Goal: Information Seeking & Learning: Learn about a topic

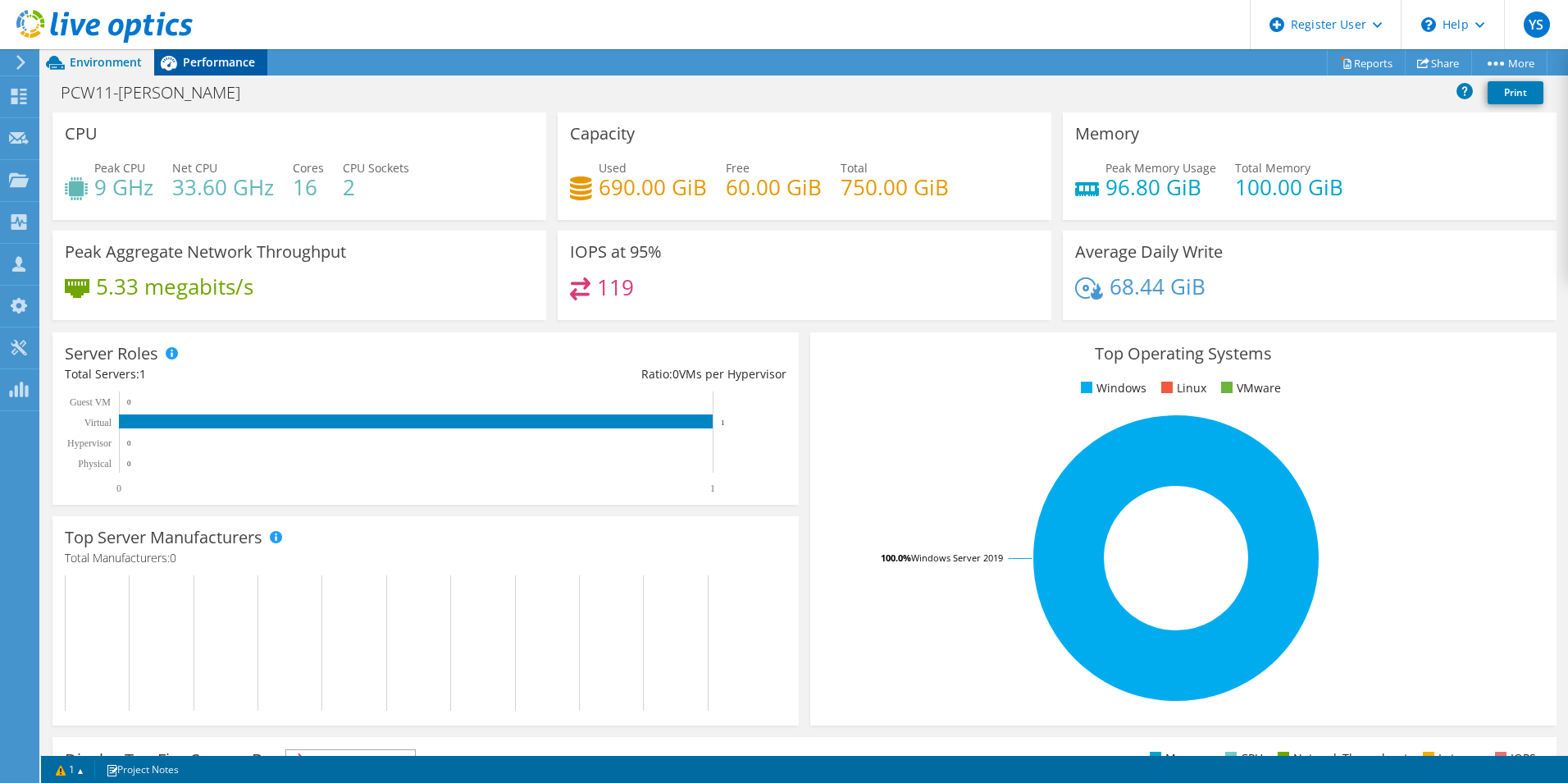
click at [206, 67] on span "Performance" at bounding box center [218, 62] width 72 height 15
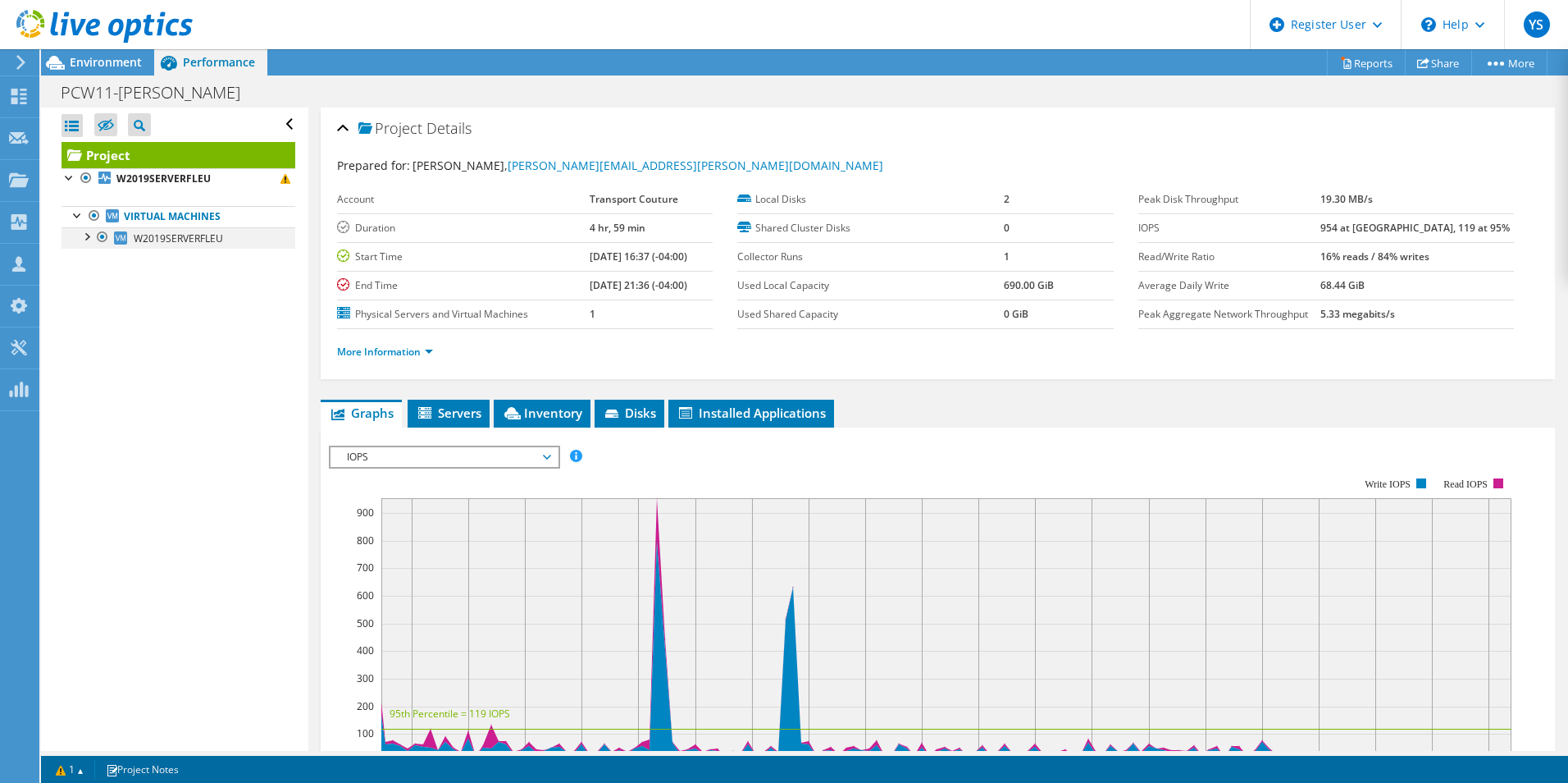
click at [88, 239] on div at bounding box center [86, 235] width 16 height 16
click at [102, 62] on span "Environment" at bounding box center [106, 62] width 72 height 15
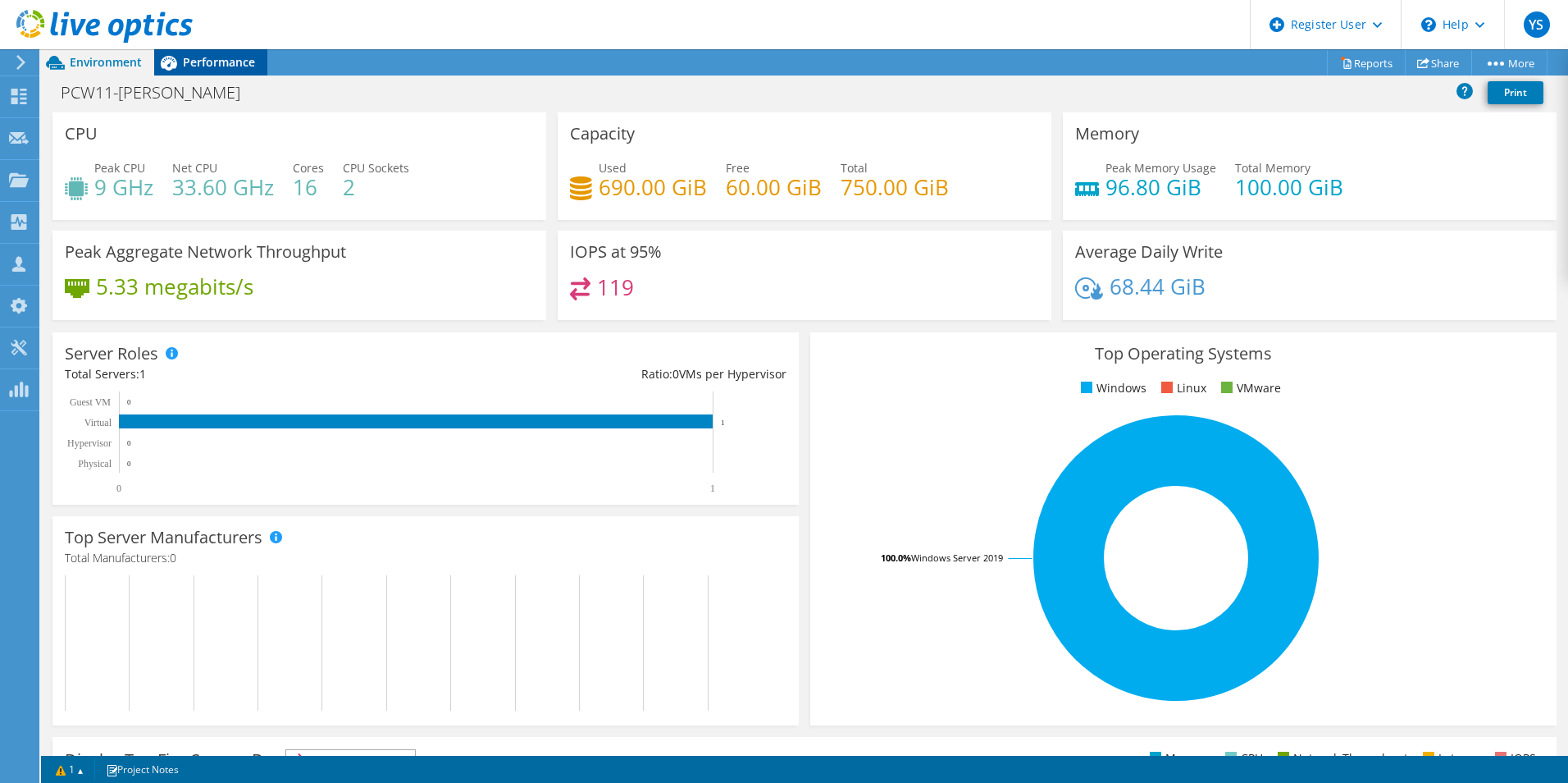
click at [187, 62] on span "Performance" at bounding box center [218, 62] width 72 height 15
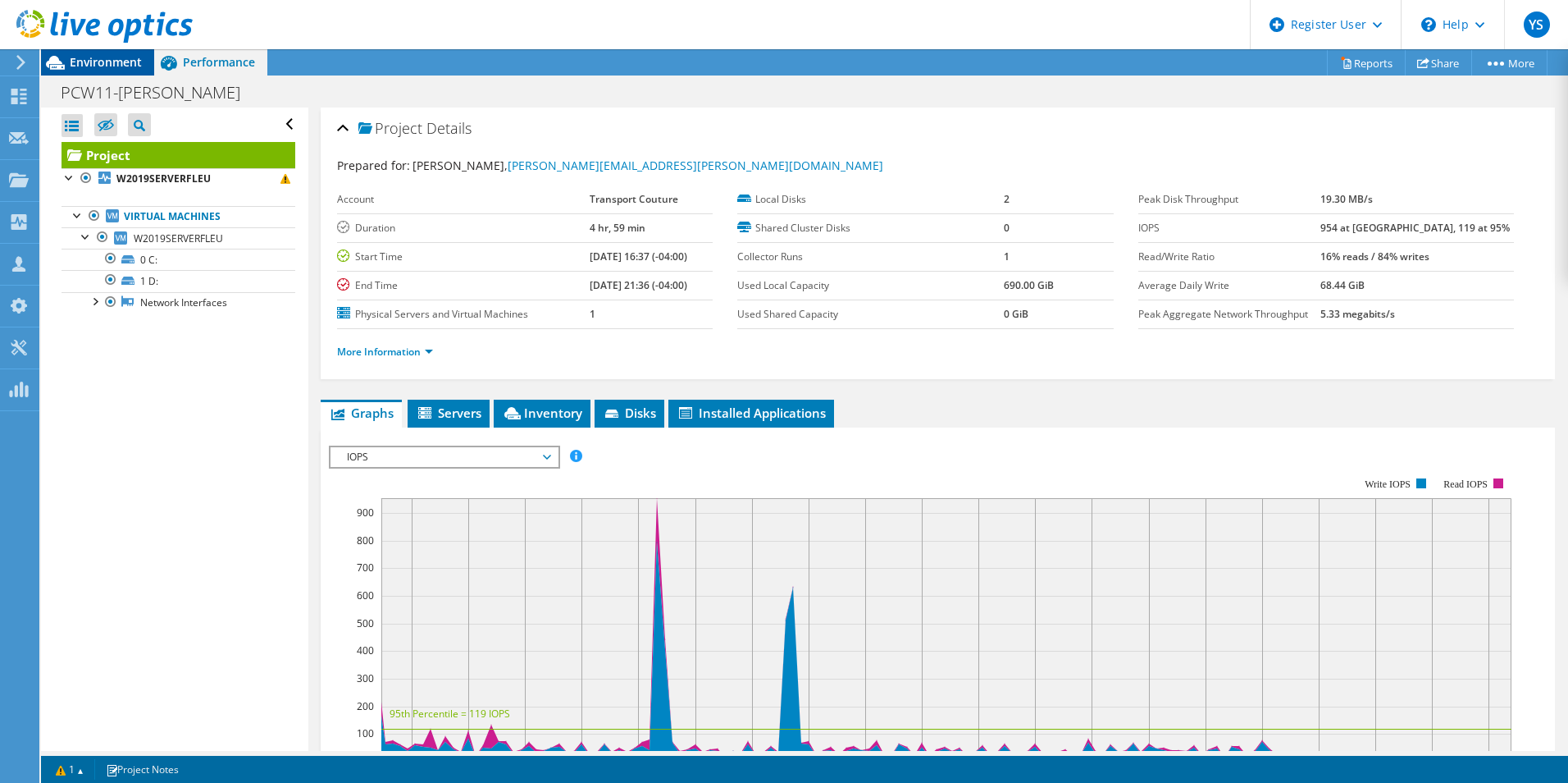
click at [101, 62] on span "Environment" at bounding box center [106, 62] width 72 height 15
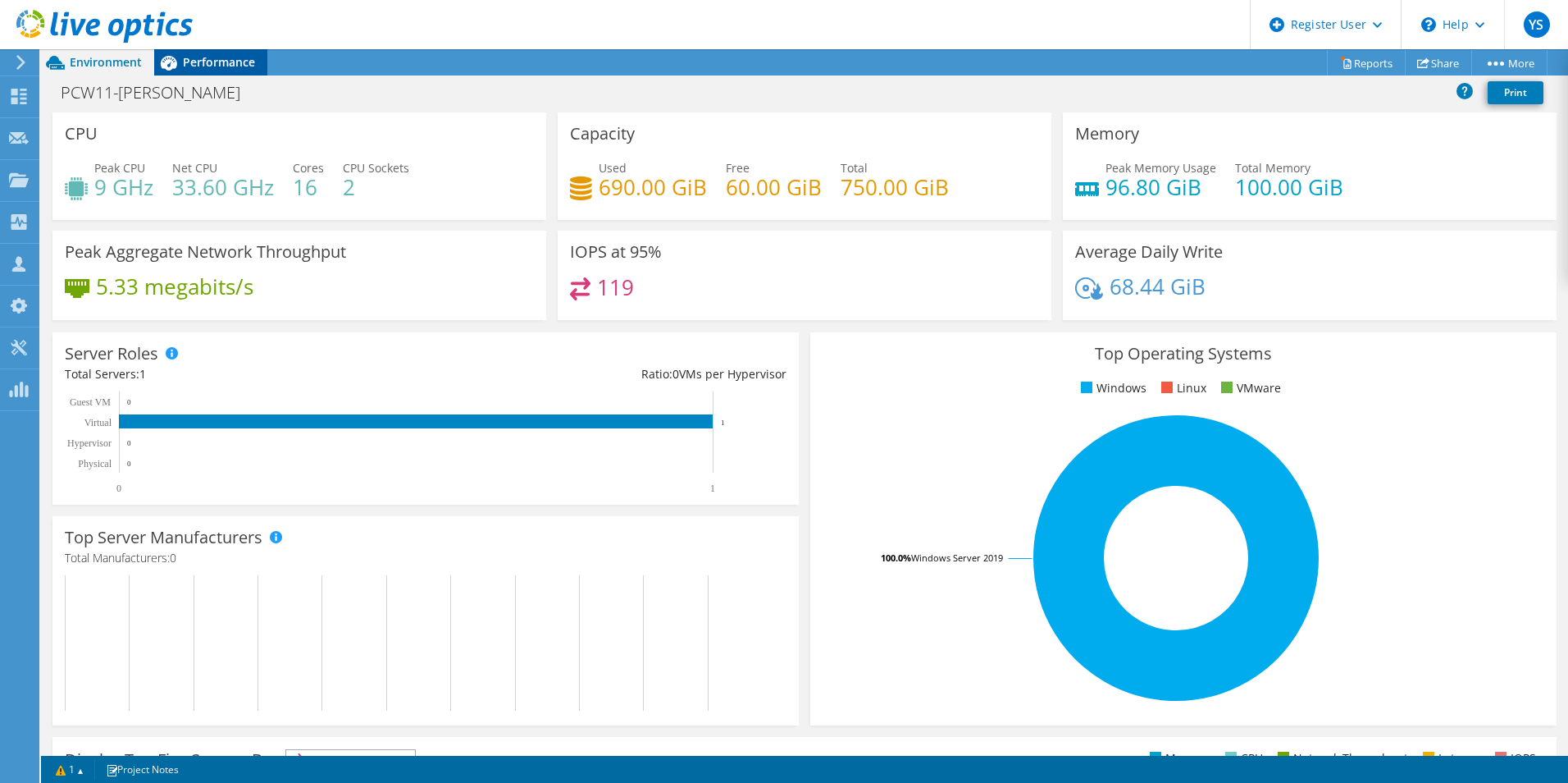
click at [235, 60] on span "Performance" at bounding box center [218, 62] width 72 height 15
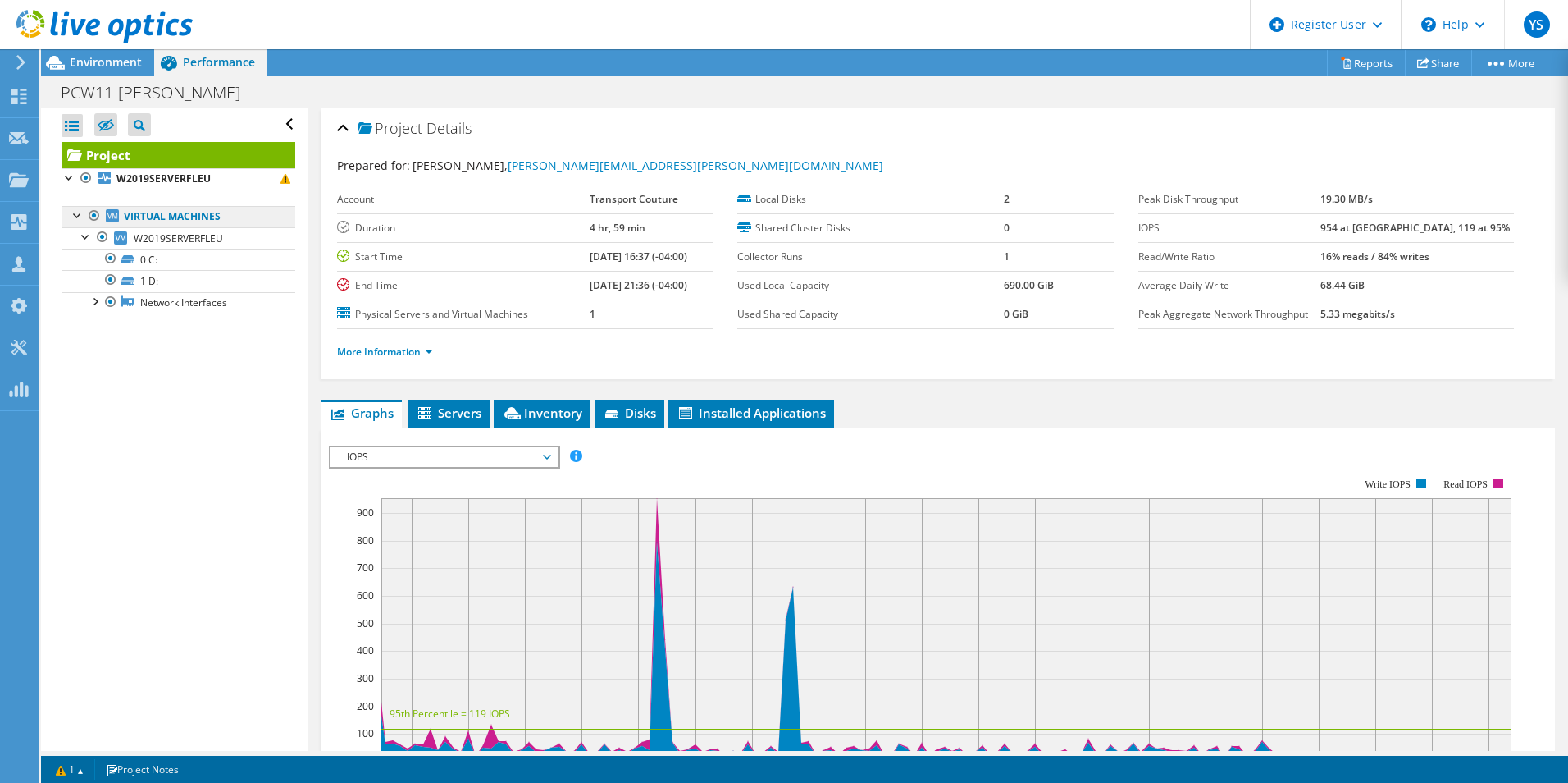
click at [173, 226] on link "Virtual Machines" at bounding box center [178, 216] width 234 height 21
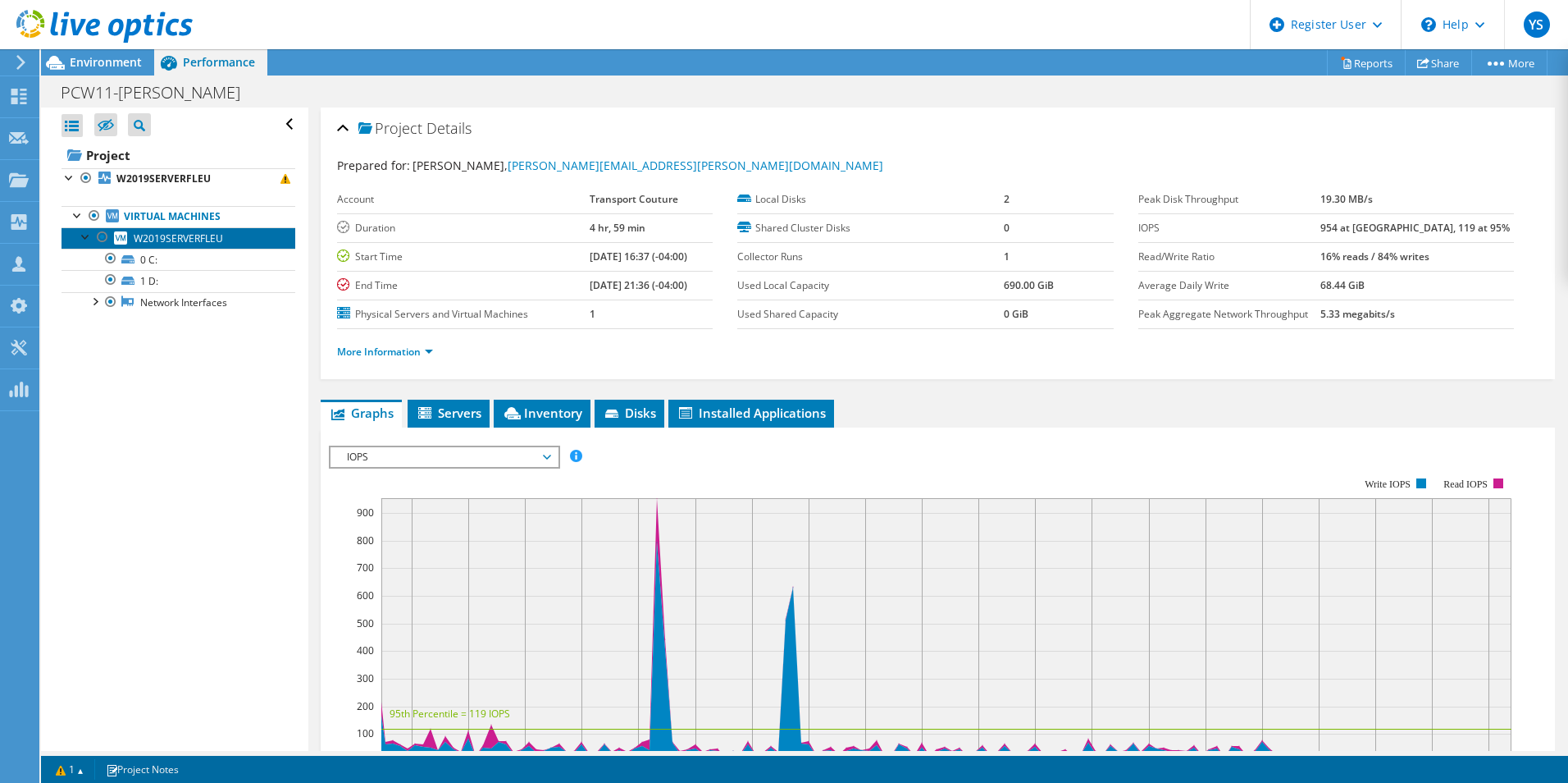
click at [173, 232] on span "W2019SERVERFLEU" at bounding box center [178, 239] width 89 height 14
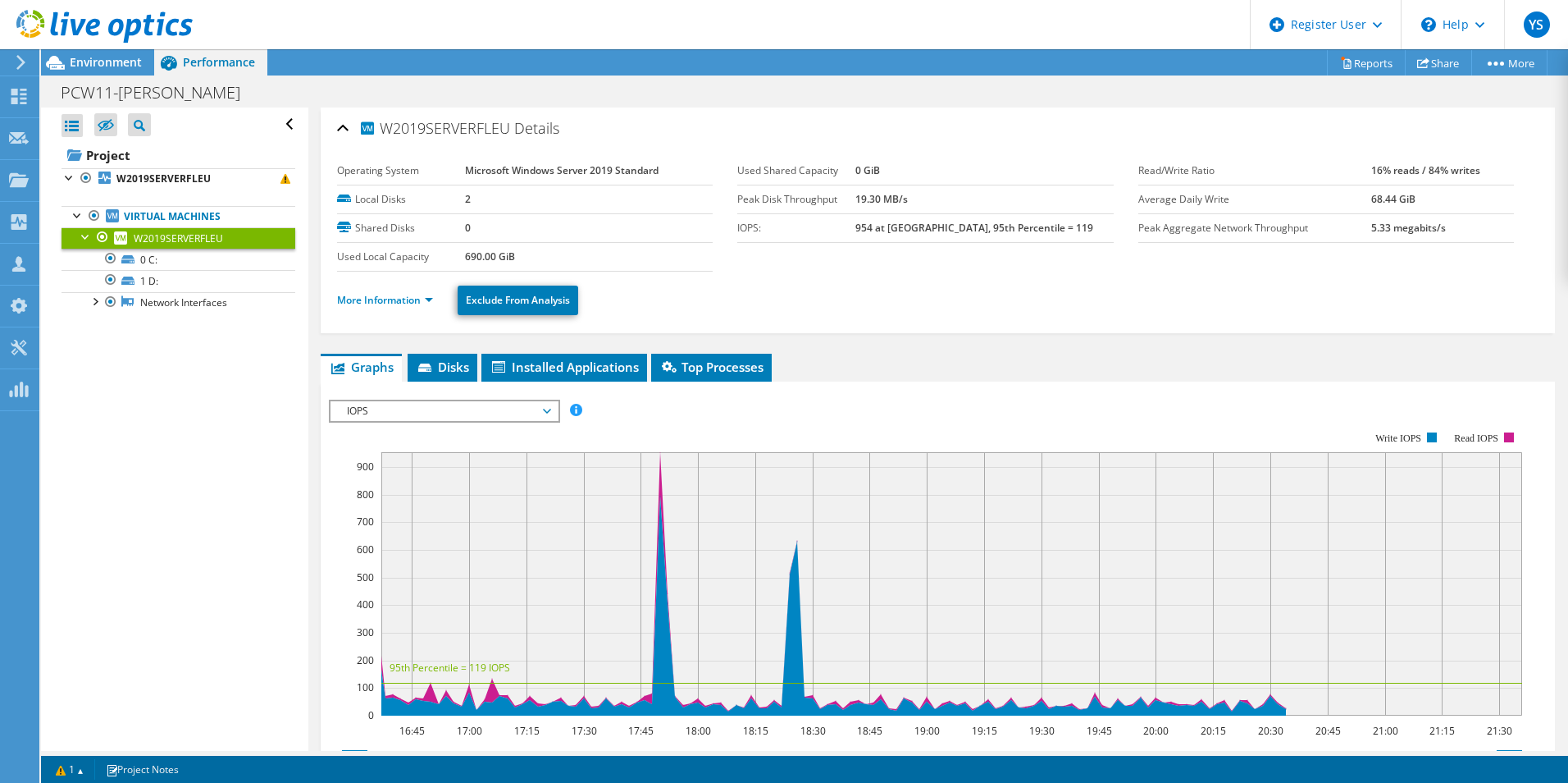
click at [458, 317] on div "More Information Exclude From Analysis" at bounding box center [938, 300] width 1202 height 58
click at [421, 301] on link "More Information" at bounding box center [386, 300] width 96 height 14
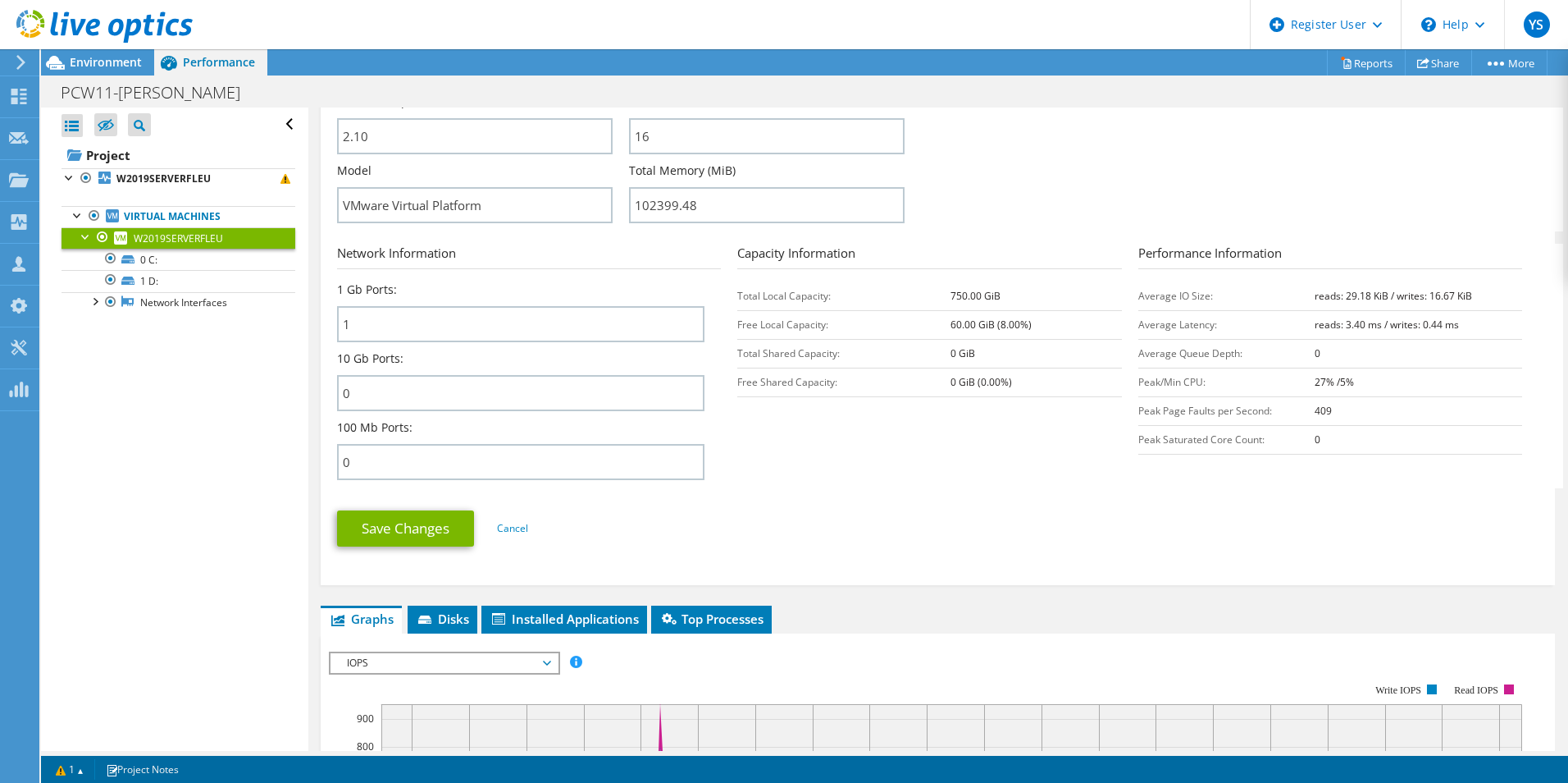
scroll to position [902, 0]
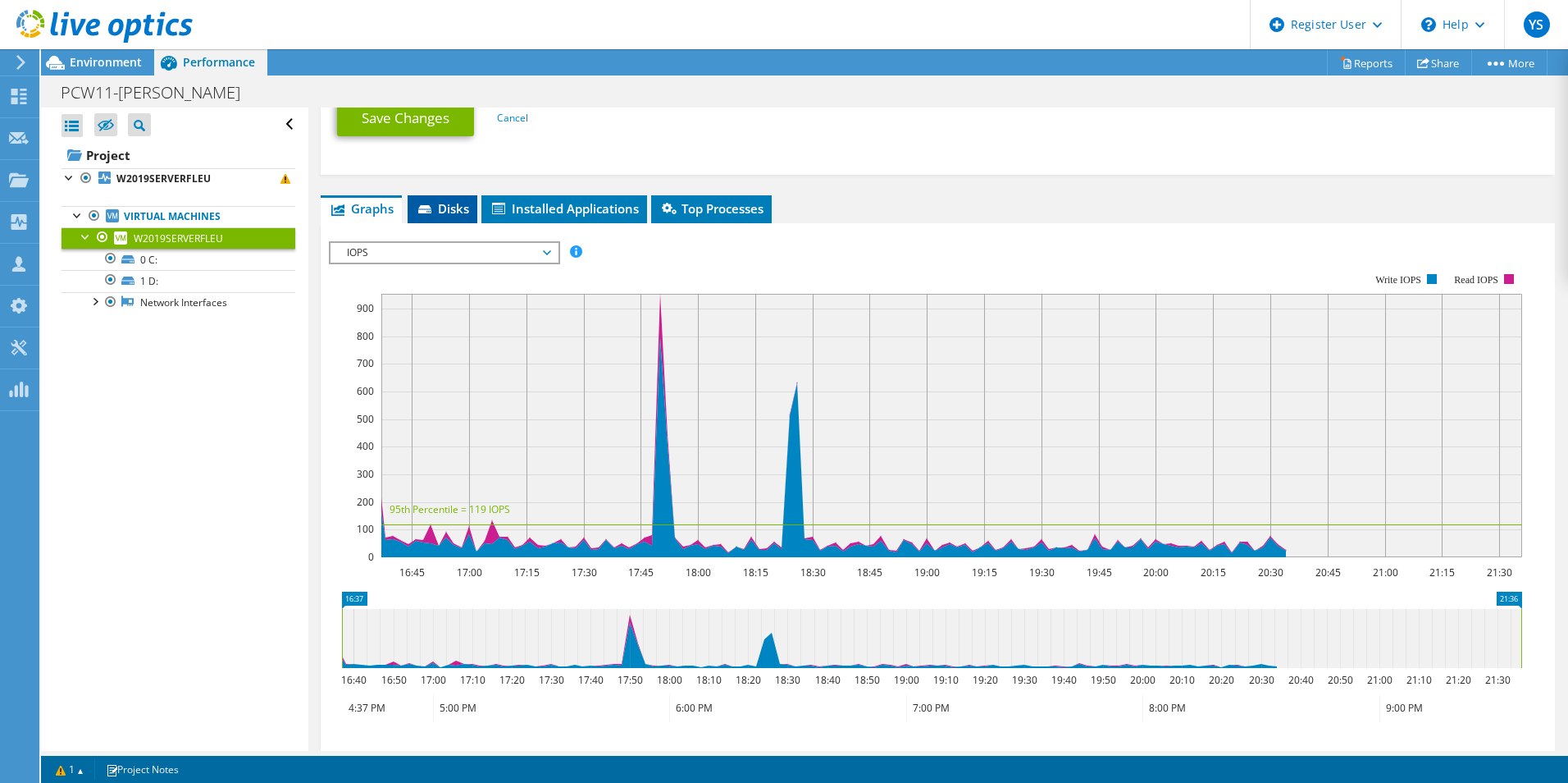
click at [451, 209] on span "Disks" at bounding box center [442, 208] width 53 height 16
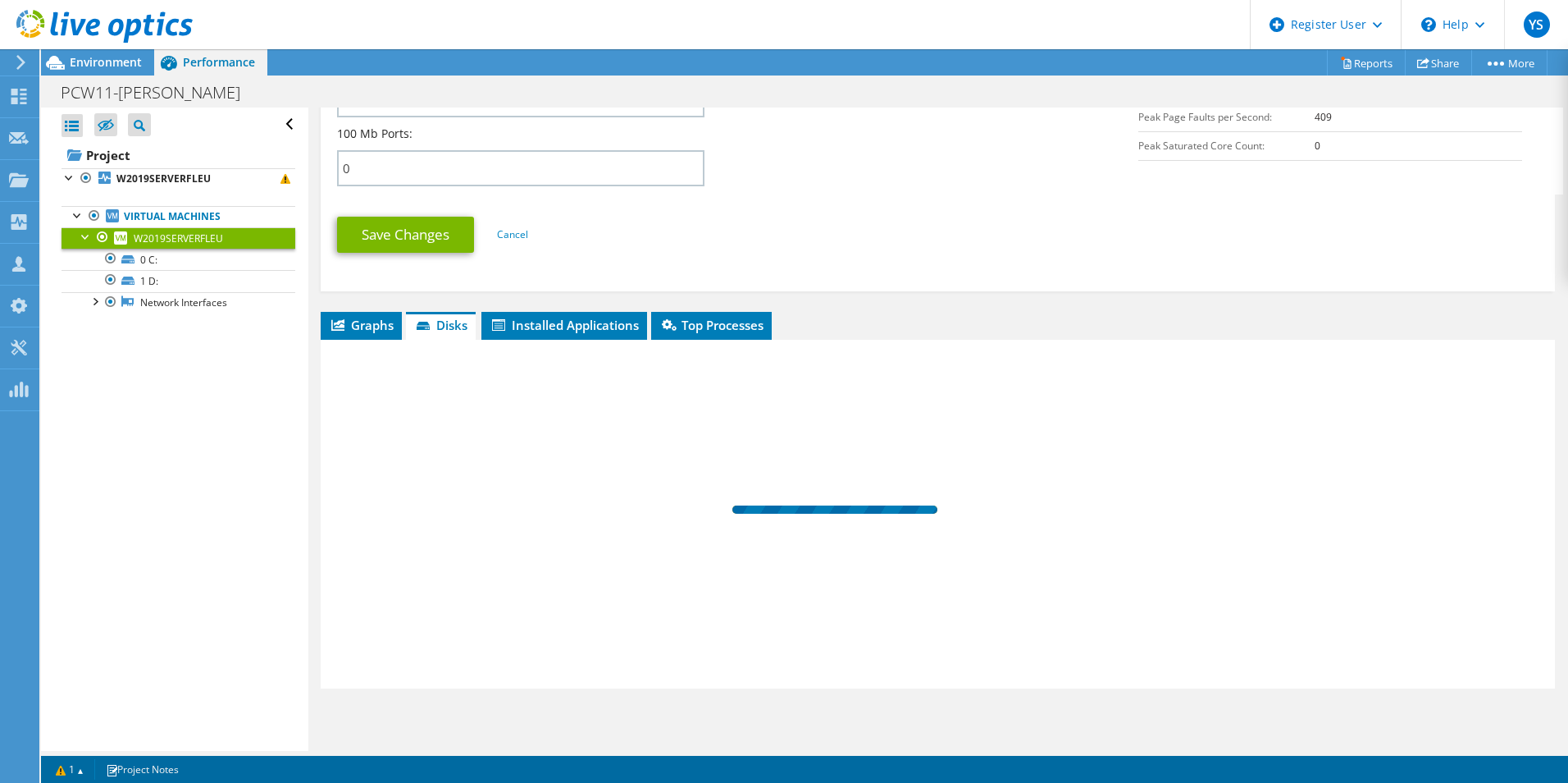
scroll to position [786, 0]
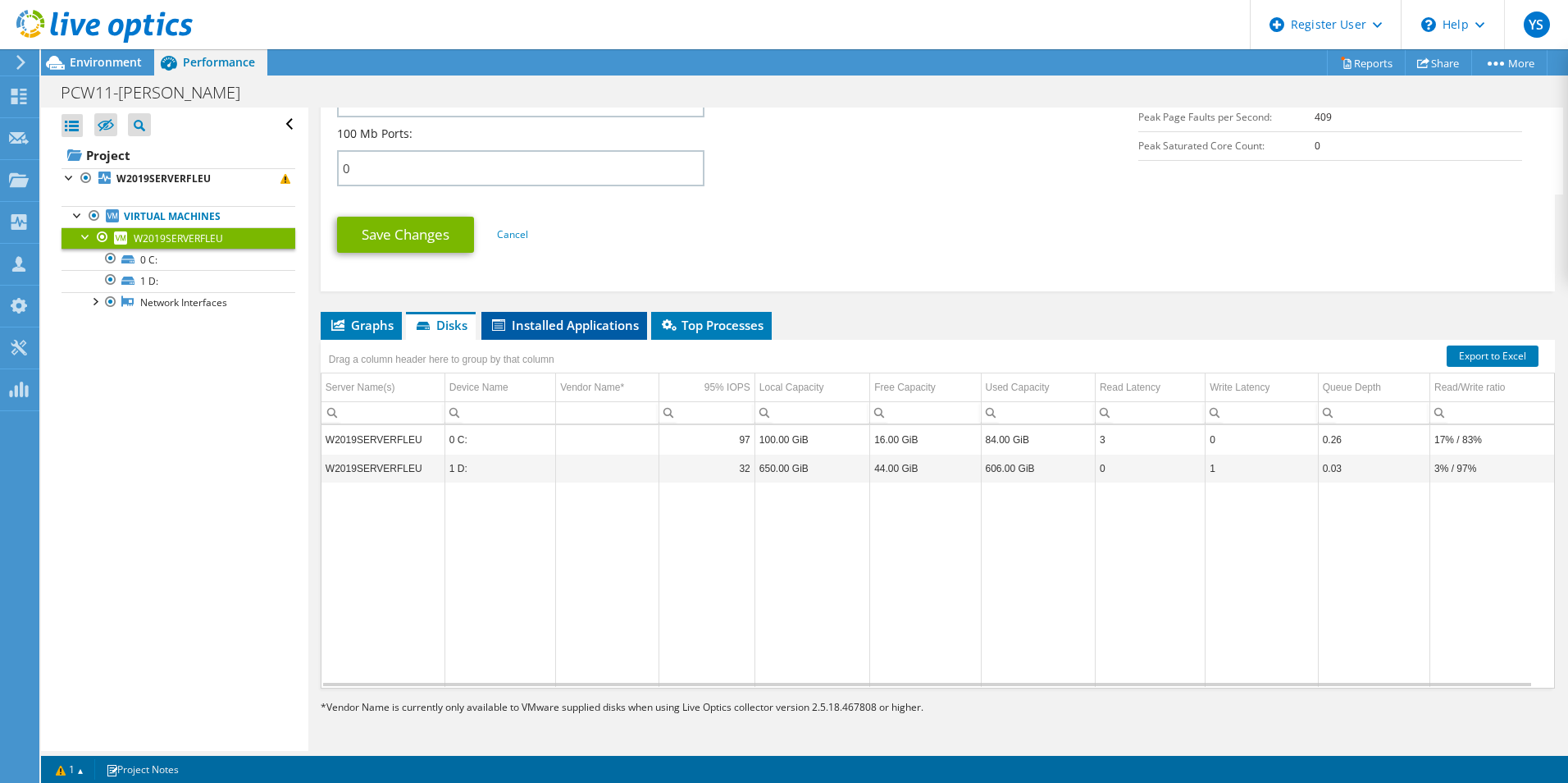
click at [559, 319] on span "Installed Applications" at bounding box center [563, 324] width 149 height 16
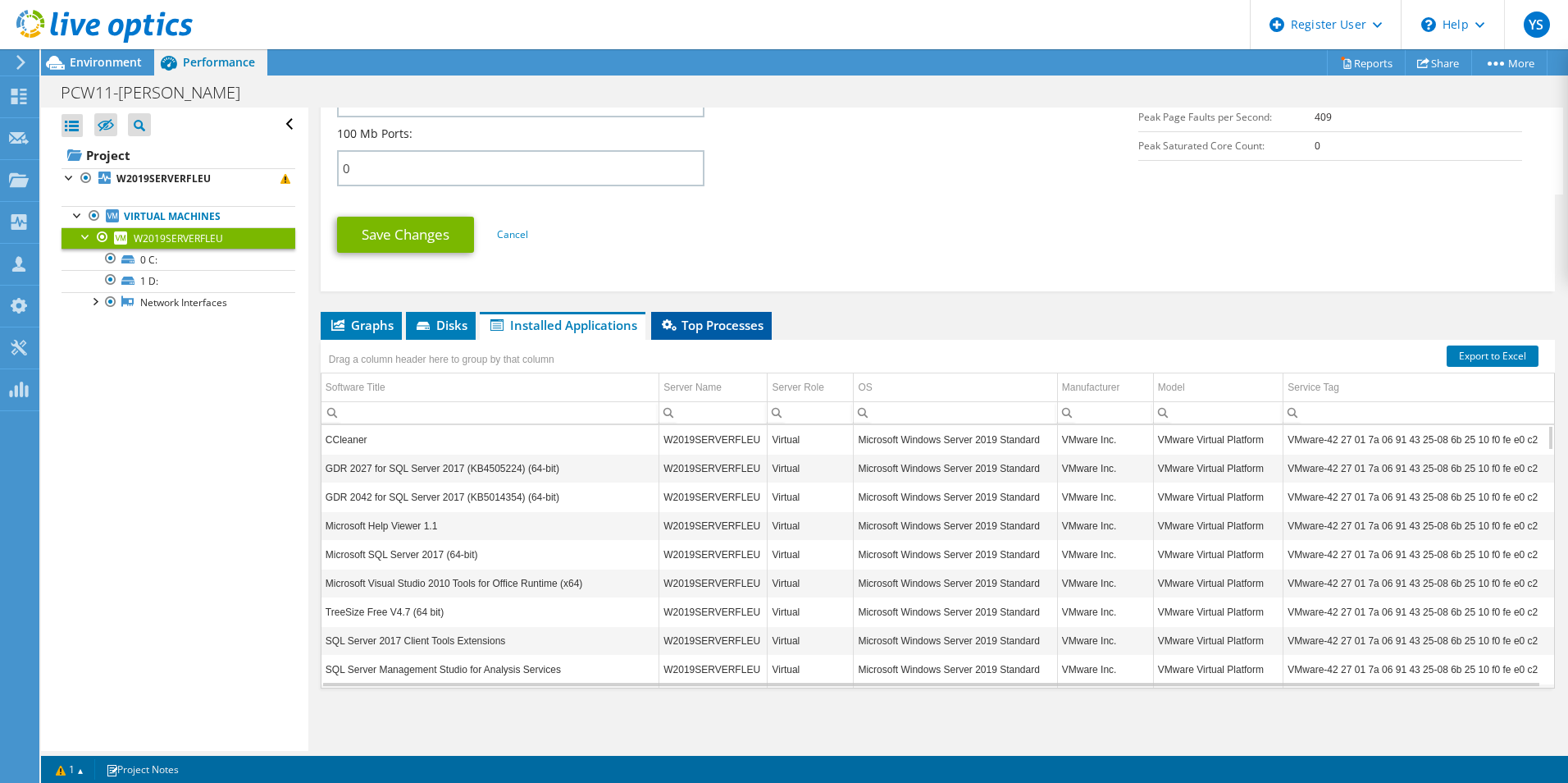
click at [709, 332] on span "Top Processes" at bounding box center [711, 324] width 104 height 16
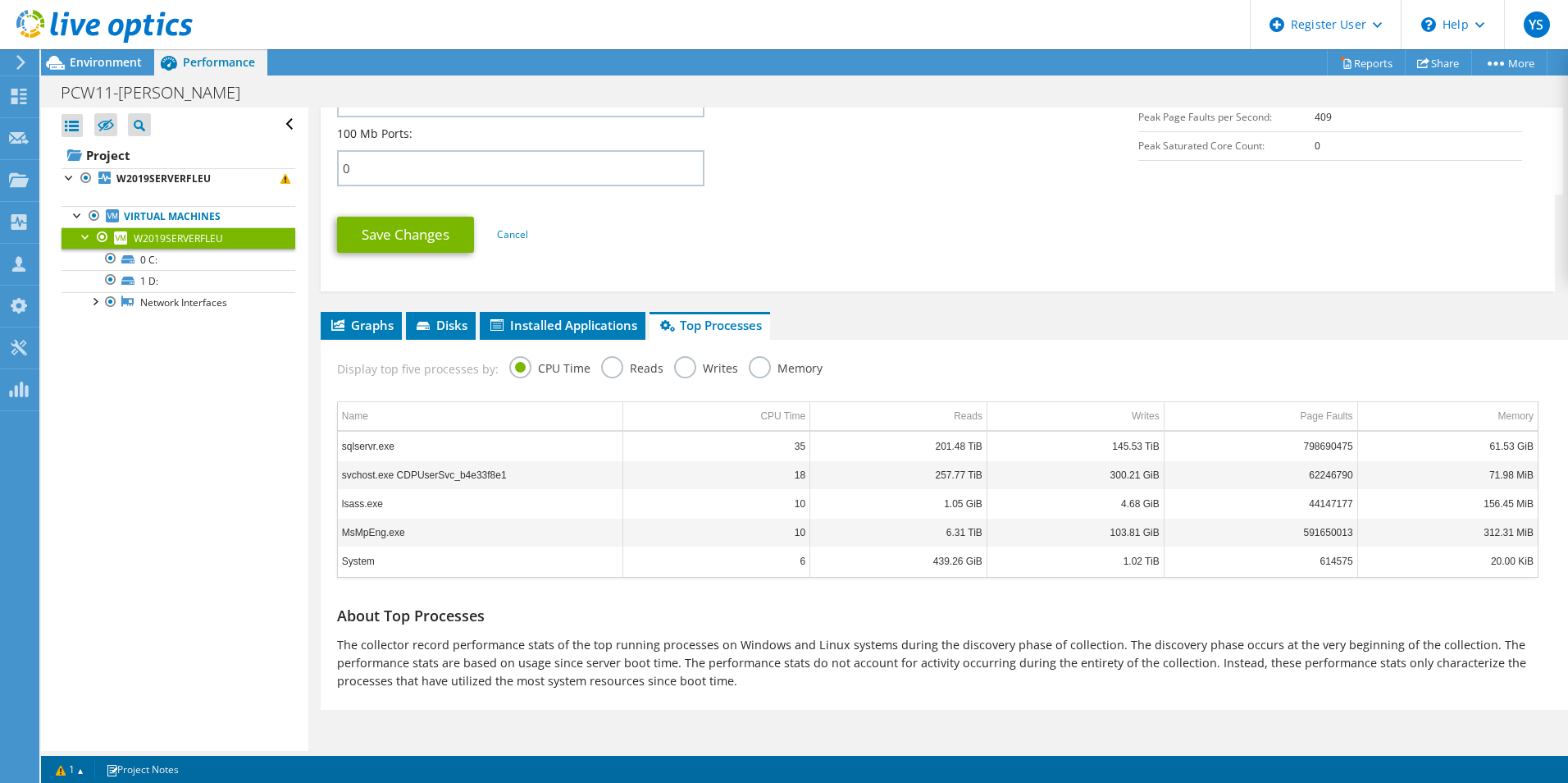
click at [760, 362] on label "Memory" at bounding box center [785, 366] width 74 height 20
click at [0, 0] on input "Memory" at bounding box center [0, 0] width 0 height 0
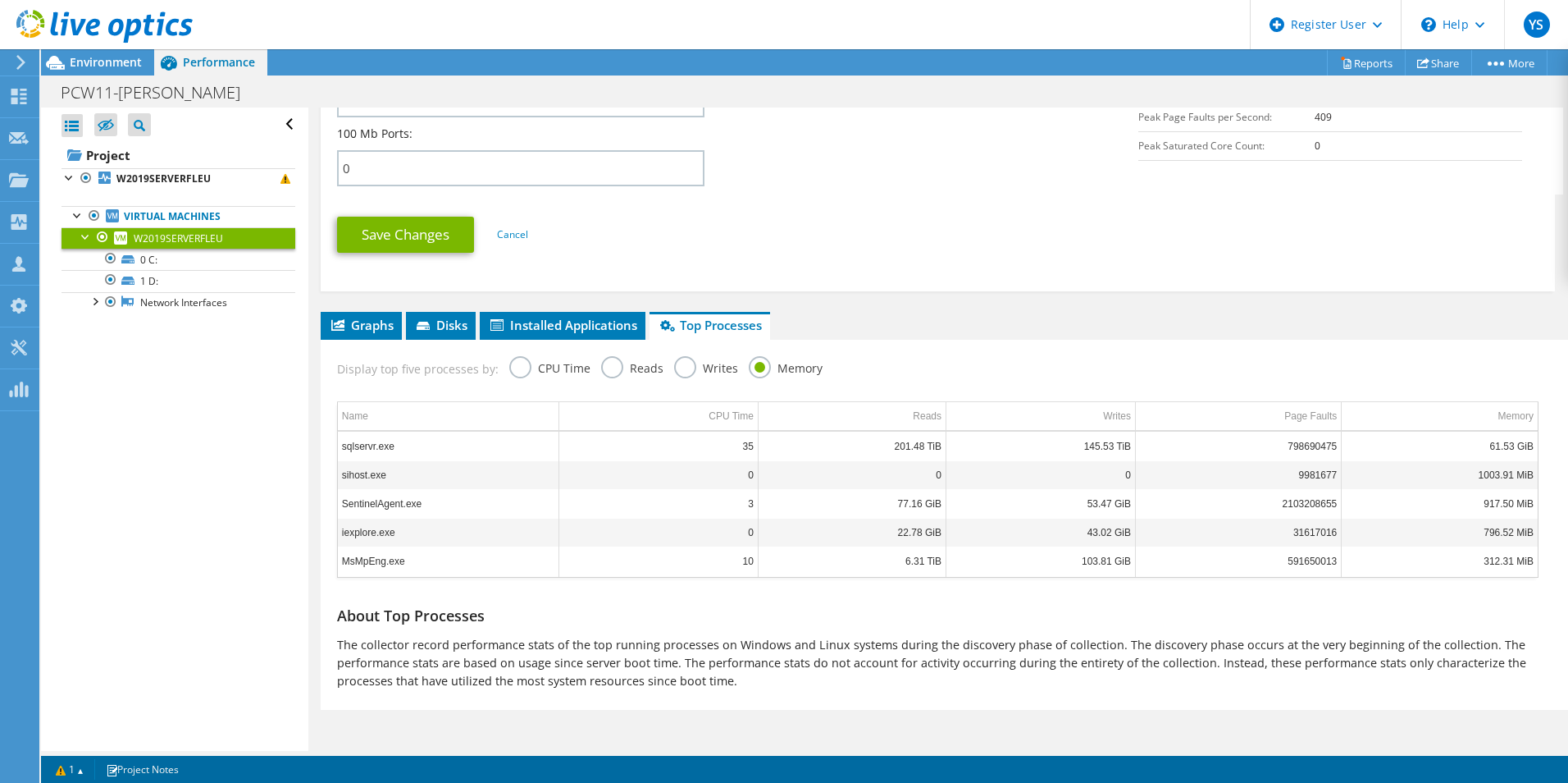
click at [519, 365] on label "CPU Time" at bounding box center [550, 366] width 81 height 20
click at [0, 0] on input "CPU Time" at bounding box center [0, 0] width 0 height 0
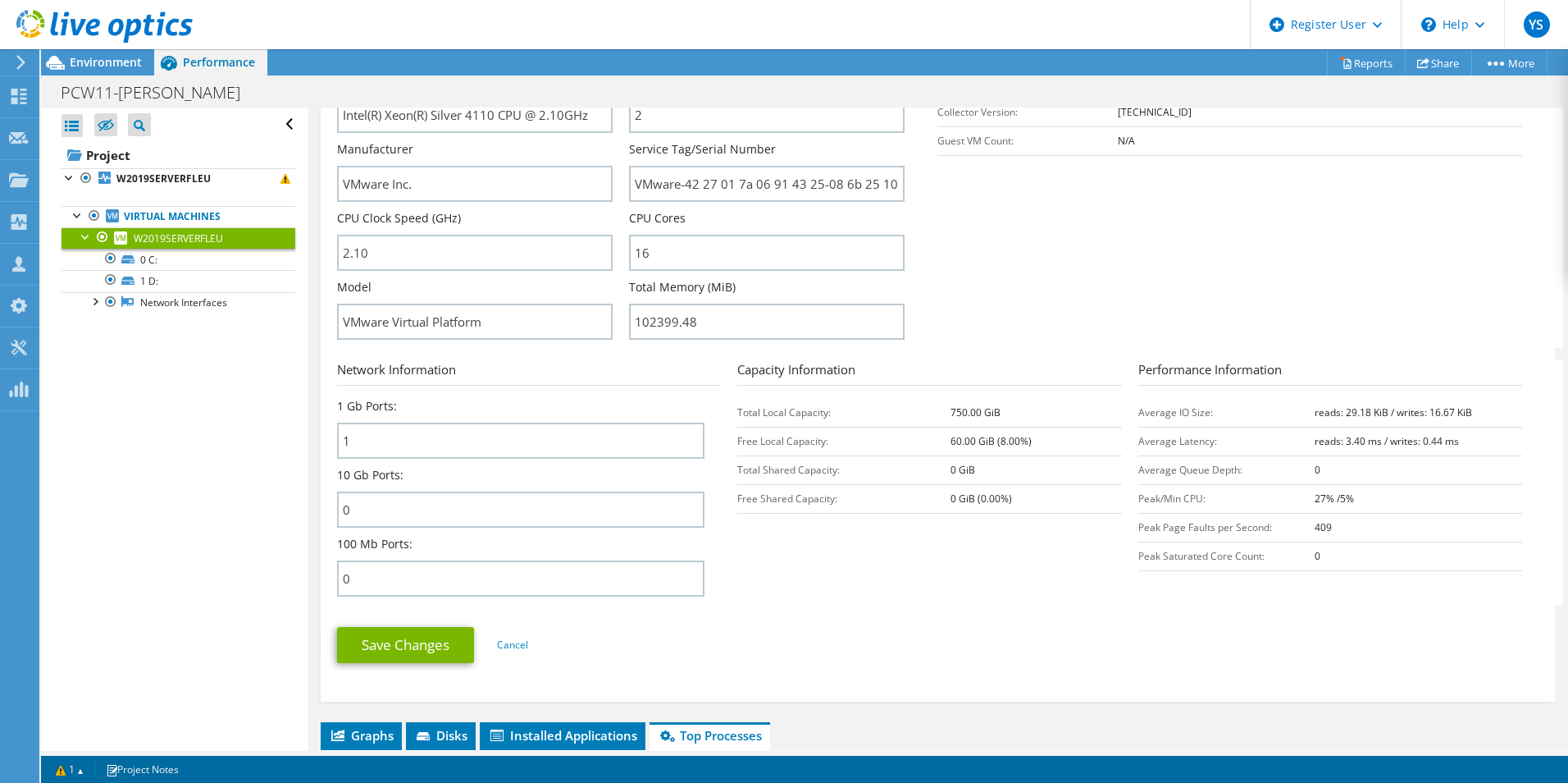
scroll to position [0, 0]
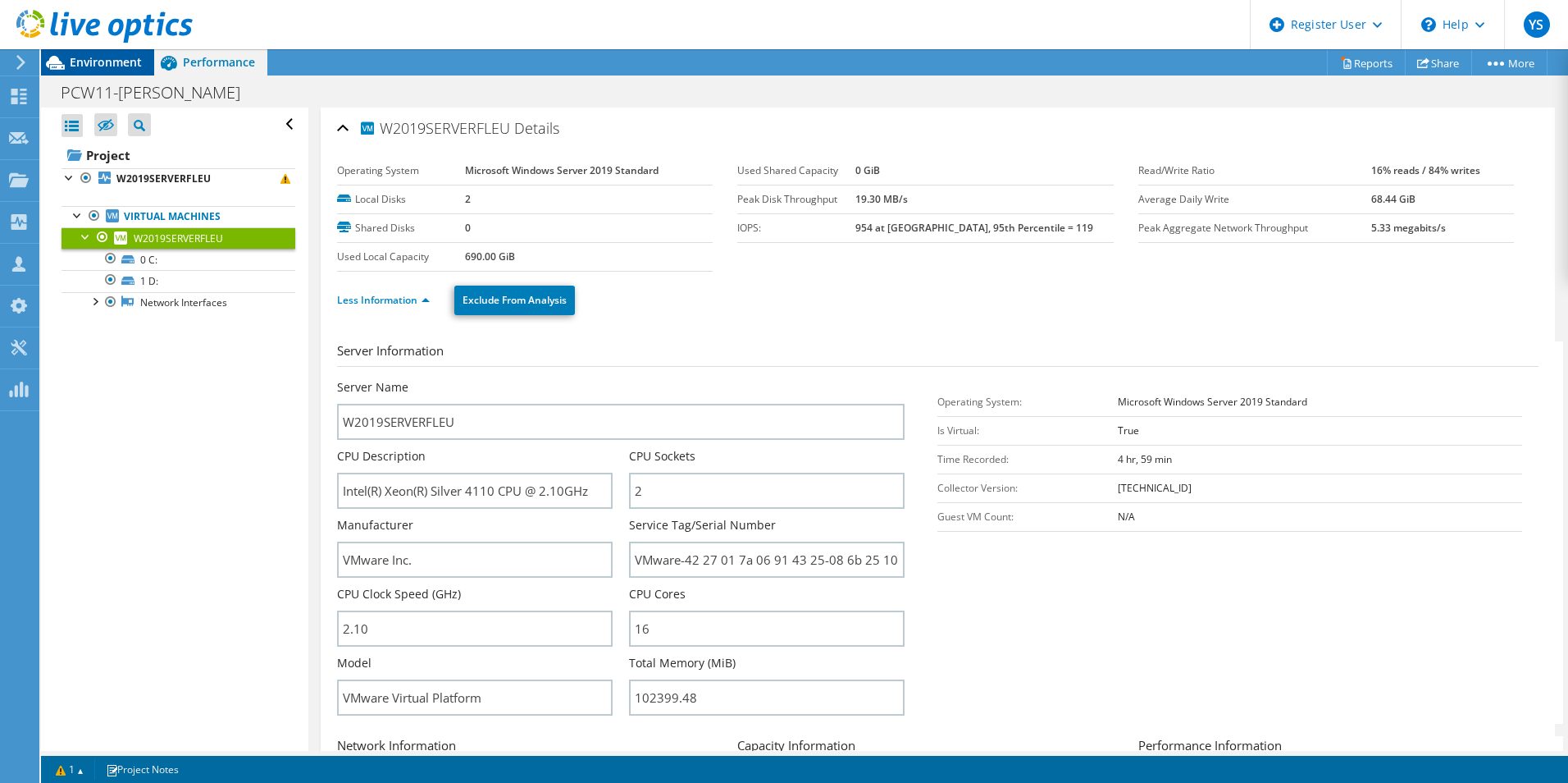
click at [116, 61] on span "Environment" at bounding box center [106, 62] width 72 height 15
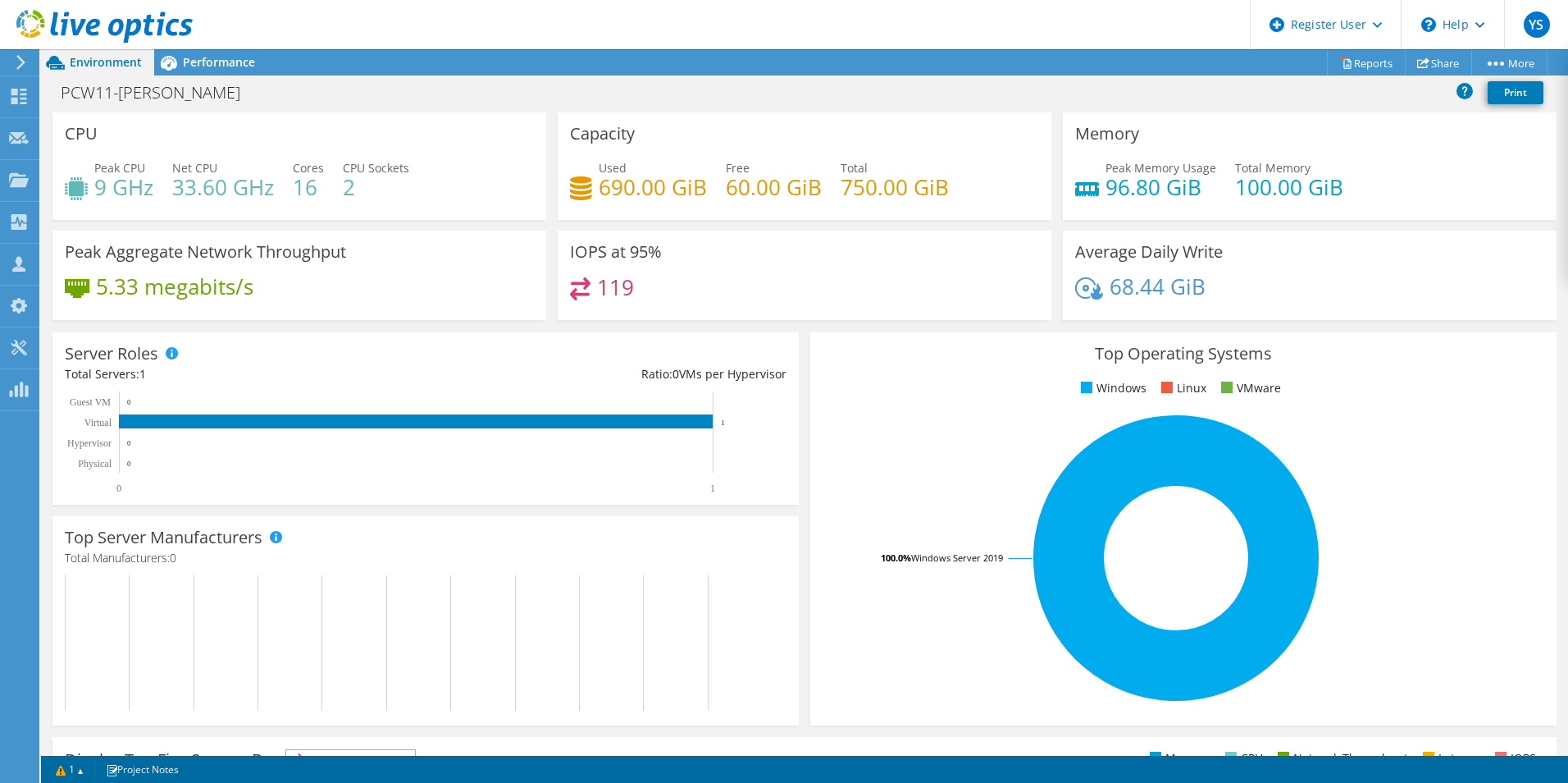
drag, startPoint x: 272, startPoint y: 206, endPoint x: 182, endPoint y: 205, distance: 90.0
drag, startPoint x: 182, startPoint y: 205, endPoint x: 874, endPoint y: 444, distance: 732.1
click at [874, 444] on rect at bounding box center [1176, 558] width 707 height 288
